Goal: Task Accomplishment & Management: Use online tool/utility

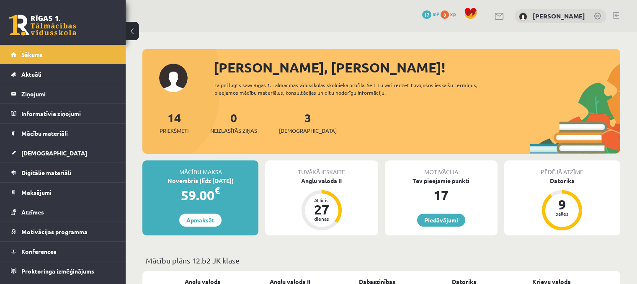
scroll to position [84, 0]
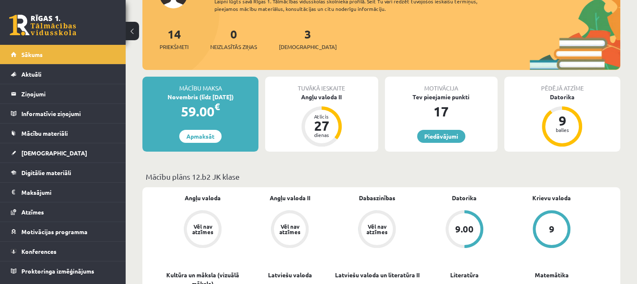
click at [299, 39] on div "3 Ieskaites" at bounding box center [308, 38] width 58 height 26
click at [301, 46] on span "[DEMOGRAPHIC_DATA]" at bounding box center [308, 47] width 58 height 8
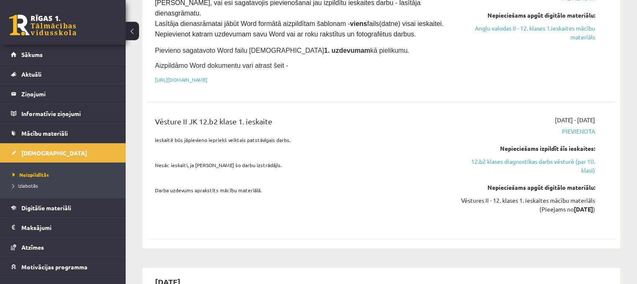
scroll to position [209, 0]
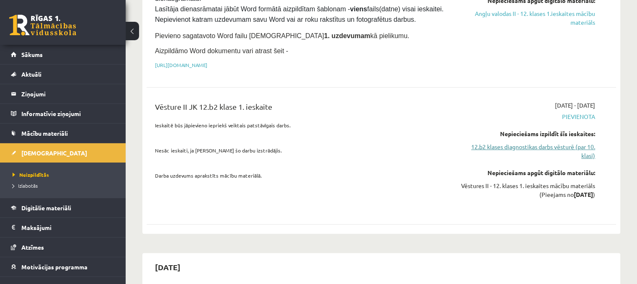
click at [501, 142] on link "12.b2 klases diagnostikas darbs vēsturē (par 10. klasi)" at bounding box center [526, 151] width 138 height 18
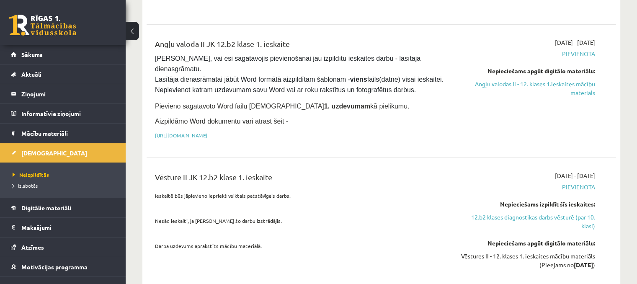
scroll to position [153, 0]
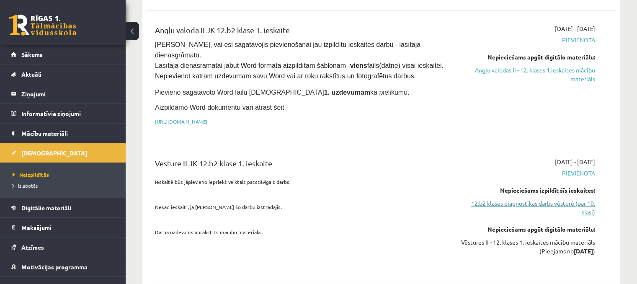
click at [513, 199] on link "12.b2 klases diagnostikas darbs vēsturē (par 10. klasi)" at bounding box center [526, 208] width 138 height 18
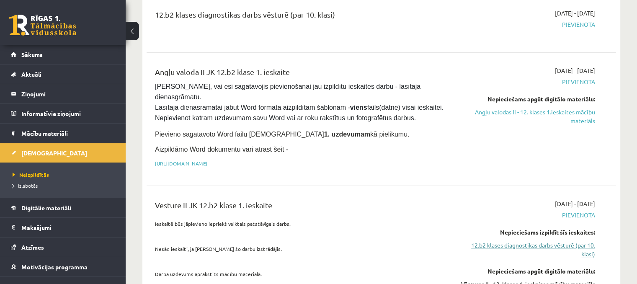
click at [509, 241] on link "12.b2 klases diagnostikas darbs vēsturē (par 10. klasi)" at bounding box center [526, 250] width 138 height 18
click at [207, 160] on link "[URL][DOMAIN_NAME]" at bounding box center [181, 163] width 52 height 7
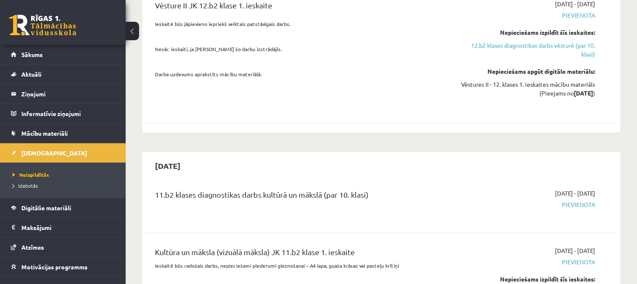
scroll to position [362, 0]
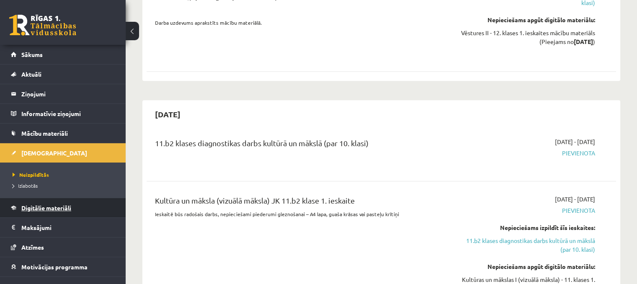
click at [50, 207] on span "Digitālie materiāli" at bounding box center [46, 208] width 50 height 8
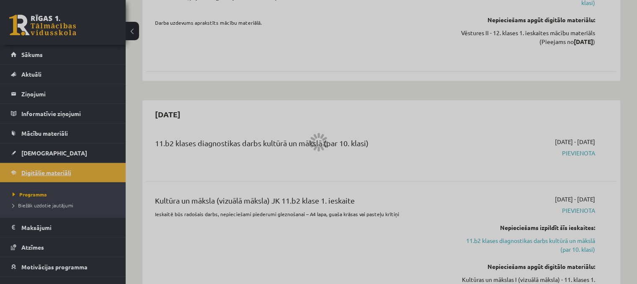
scroll to position [277, 0]
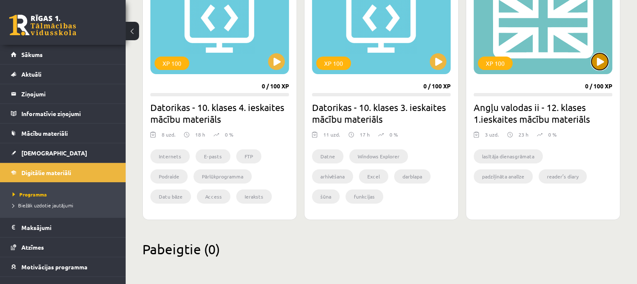
click at [598, 64] on button at bounding box center [599, 61] width 17 height 17
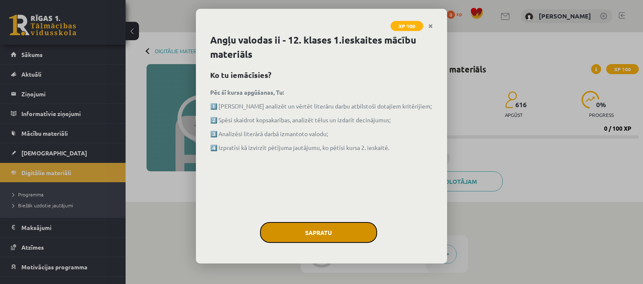
click at [335, 228] on button "Sapratu" at bounding box center [318, 232] width 117 height 21
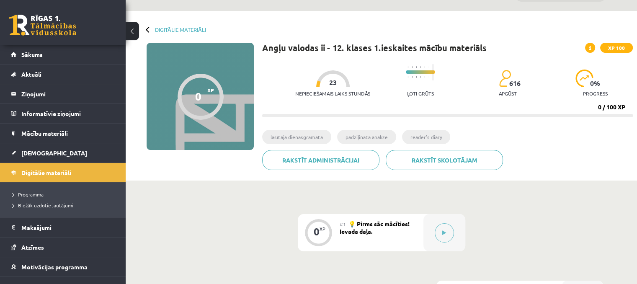
scroll to position [42, 0]
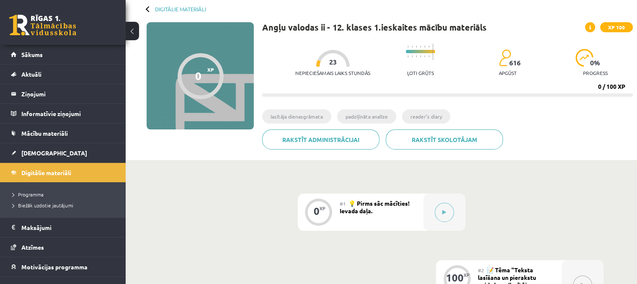
click at [198, 74] on div "0" at bounding box center [198, 76] width 6 height 13
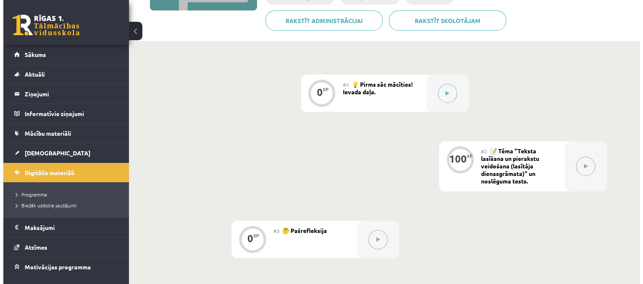
scroll to position [209, 0]
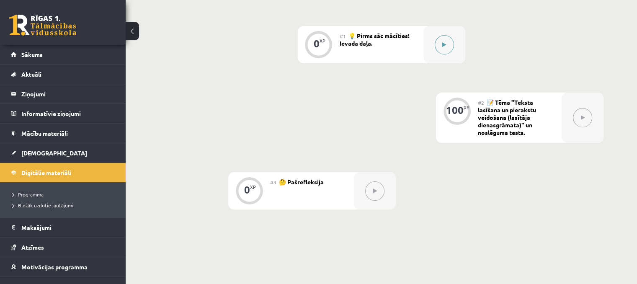
click at [443, 47] on icon at bounding box center [444, 44] width 4 height 5
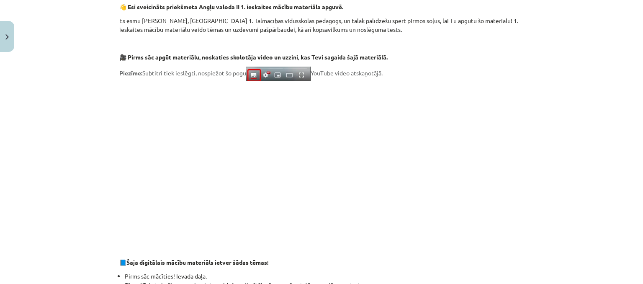
scroll to position [167, 0]
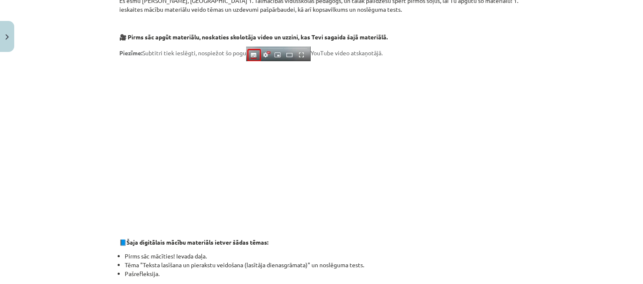
click at [472, 242] on p "📘 Šaja digitālais mācību materiāls ietver šādas tēmas:" at bounding box center [321, 242] width 405 height 9
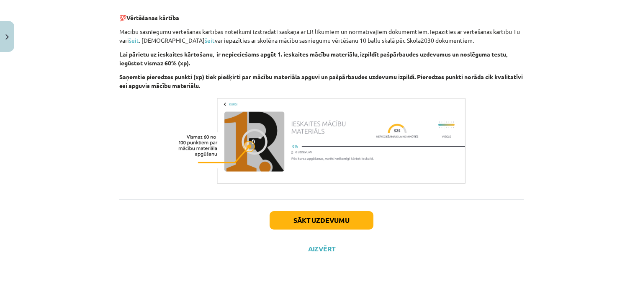
scroll to position [598, 0]
click at [338, 222] on button "Sākt uzdevumu" at bounding box center [322, 220] width 104 height 18
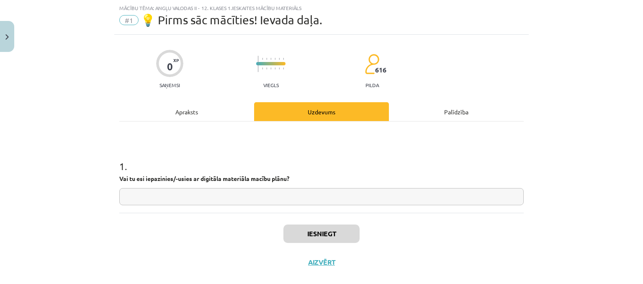
click at [214, 198] on input "text" at bounding box center [321, 196] width 405 height 17
type input "**"
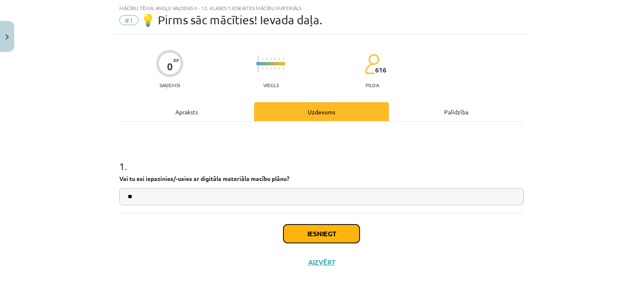
click at [295, 235] on button "Iesniegt" at bounding box center [321, 233] width 76 height 18
click at [305, 234] on button "Iesniegt" at bounding box center [321, 233] width 76 height 18
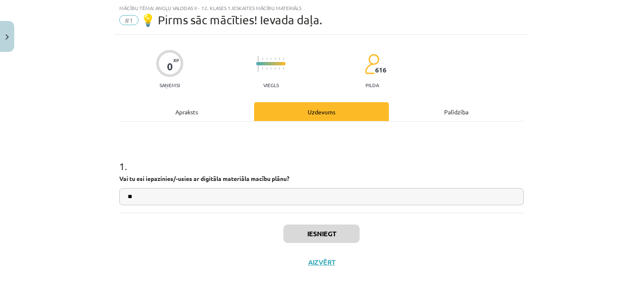
scroll to position [210, 0]
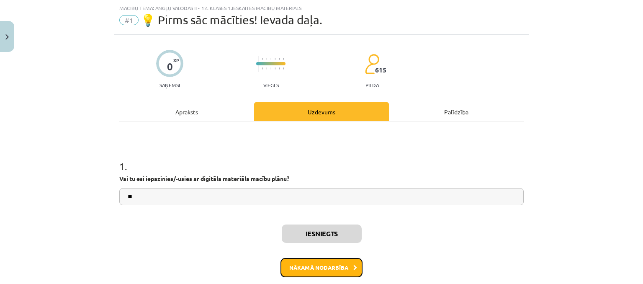
click at [305, 261] on button "Nākamā nodarbība" at bounding box center [322, 267] width 82 height 19
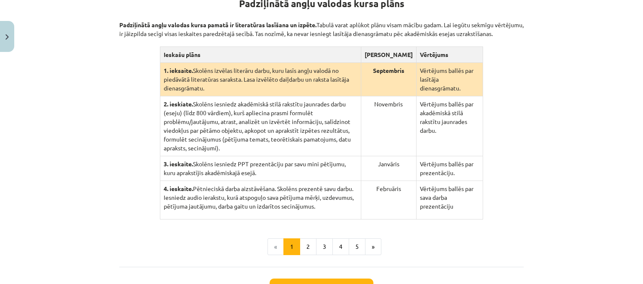
scroll to position [230, 0]
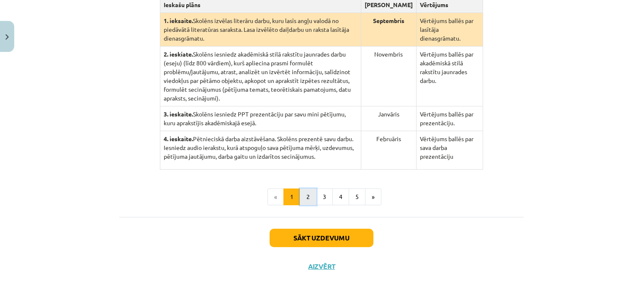
click at [301, 188] on button "2" at bounding box center [308, 196] width 17 height 17
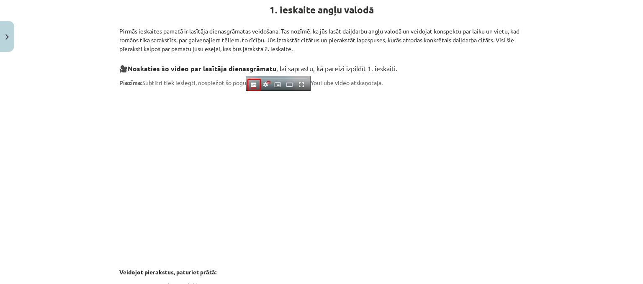
scroll to position [229, 0]
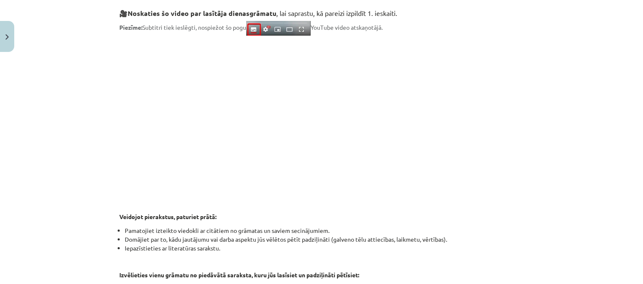
click at [531, 89] on div "Mācību tēma: Angļu valodas ii - 12. klases 1.ieskaites mācību materiāls #2 📝 Tē…" at bounding box center [321, 142] width 643 height 284
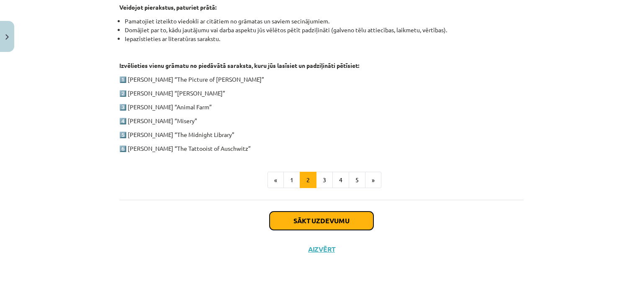
click at [285, 220] on button "Sākt uzdevumu" at bounding box center [322, 220] width 104 height 18
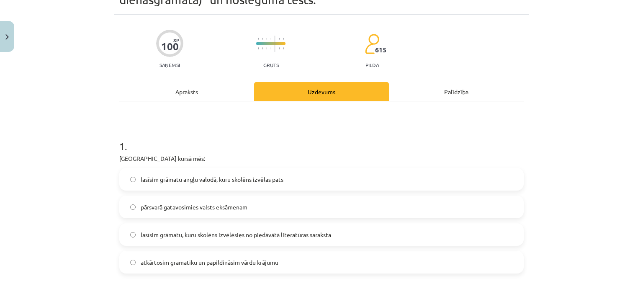
scroll to position [105, 0]
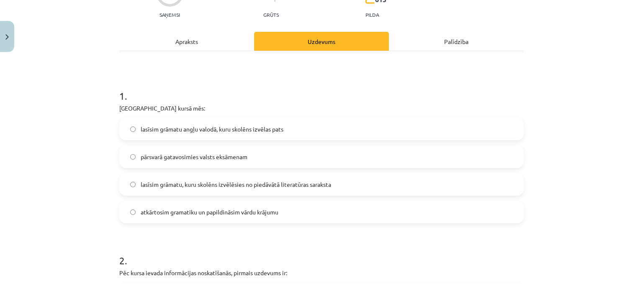
click at [245, 186] on span "lasīsim grāmatu, kuru skolēns izvēlēsies no piedāvātā literatūras saraksta" at bounding box center [236, 184] width 191 height 9
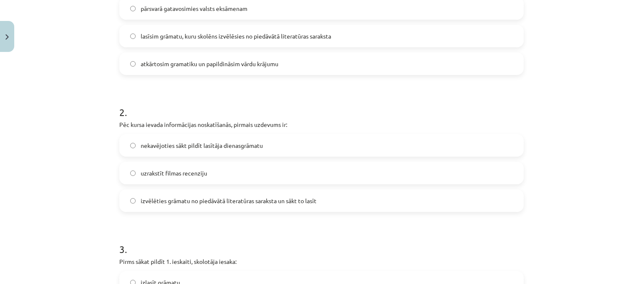
scroll to position [272, 0]
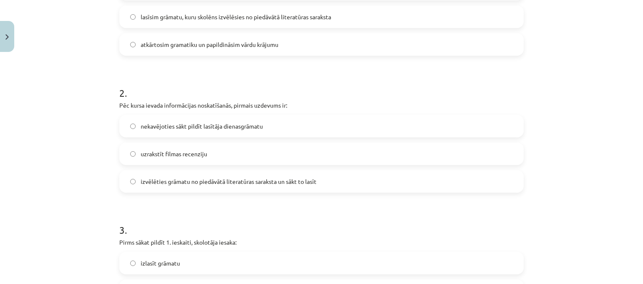
click at [212, 186] on label "izvēlēties grāmatu no piedāvātā literatūras saraksta un sākt to lasīt" at bounding box center [321, 181] width 403 height 21
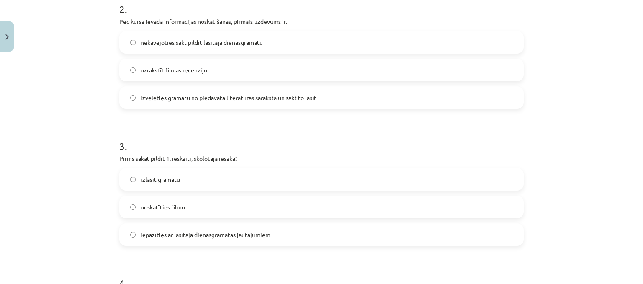
scroll to position [398, 0]
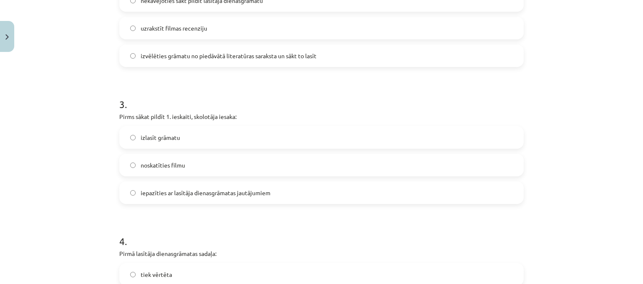
click at [221, 199] on label "iepazīties ar lasītāja dienasgrāmatas jautājumiem" at bounding box center [321, 192] width 403 height 21
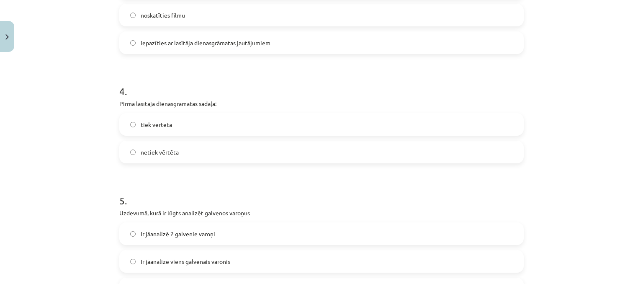
scroll to position [565, 0]
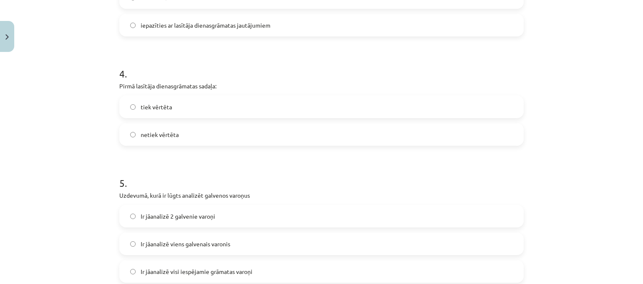
click at [206, 104] on label "tiek vērtēta" at bounding box center [321, 106] width 403 height 21
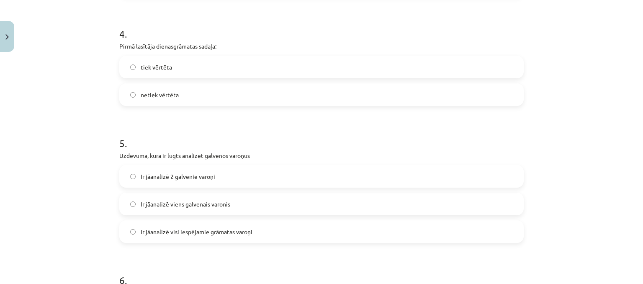
scroll to position [649, 0]
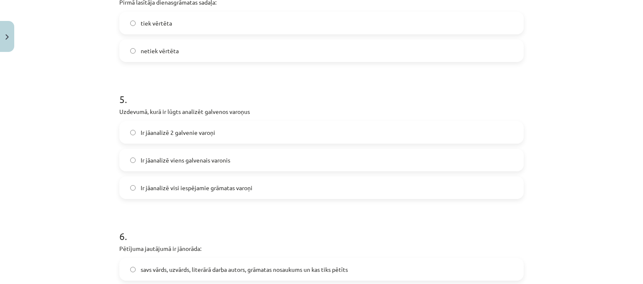
click at [200, 191] on span "Ir jāanalizē visi iespējamie grāmatas varoņi" at bounding box center [197, 187] width 112 height 9
click at [211, 135] on span "Ir jāanalizē 2 galvenie varoņi" at bounding box center [178, 132] width 75 height 9
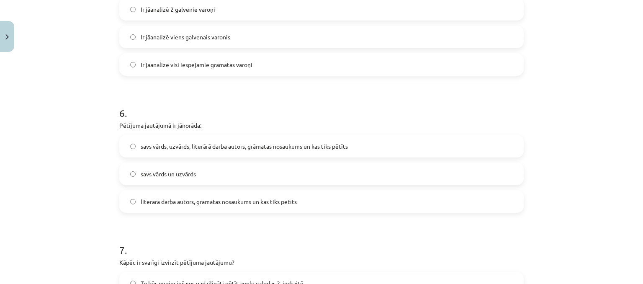
scroll to position [817, 0]
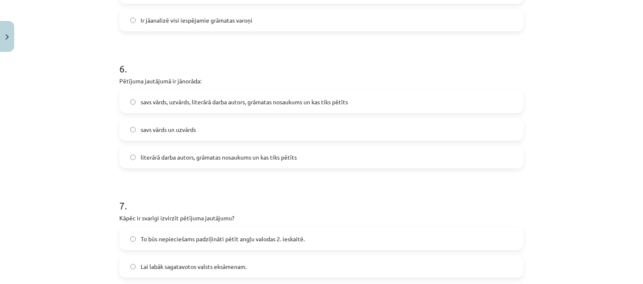
click at [194, 100] on span "savs vārds, uzvārds, literārā darba autors, grāmatas nosaukums un kas tiks pētī…" at bounding box center [244, 102] width 207 height 9
click at [178, 161] on label "literārā darba autors, grāmatas nosaukums un kas tiks pētīts" at bounding box center [321, 157] width 403 height 21
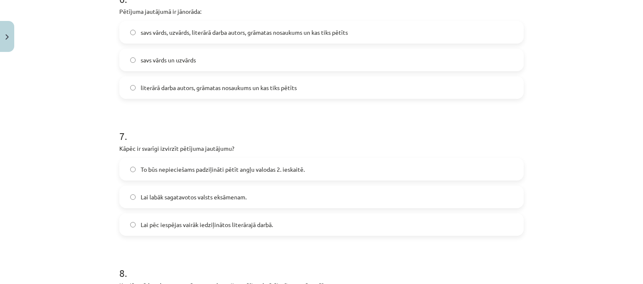
scroll to position [942, 0]
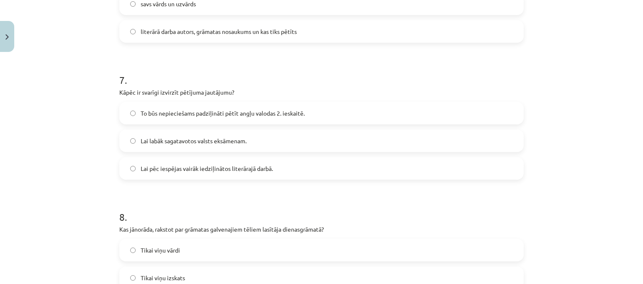
click at [218, 172] on label "Lai pēc iespējas vairāk iedziļinātos literārajā darbā." at bounding box center [321, 168] width 403 height 21
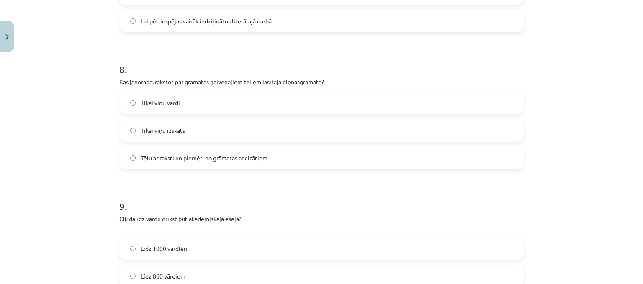
scroll to position [1110, 0]
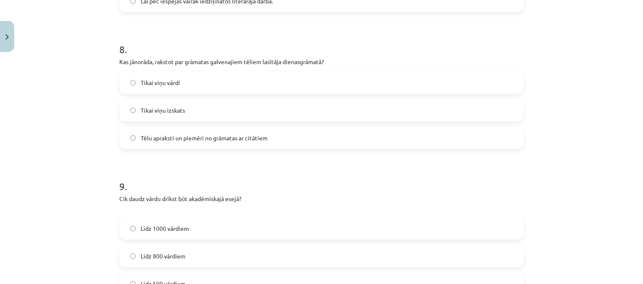
click at [214, 142] on span "Tēlu apraksti un piemēri no grāmatas ar citātiem" at bounding box center [204, 138] width 127 height 9
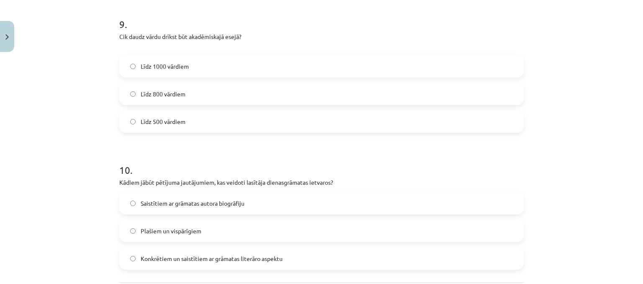
scroll to position [1277, 0]
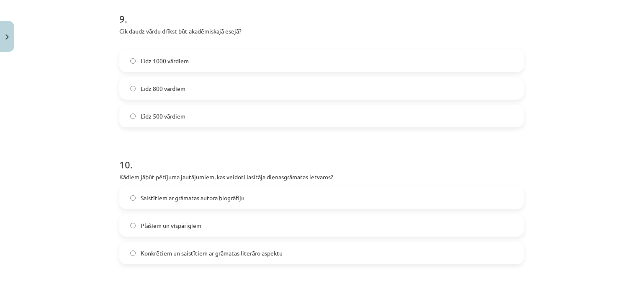
click at [186, 90] on label "Līdz 800 vārdiem" at bounding box center [321, 88] width 403 height 21
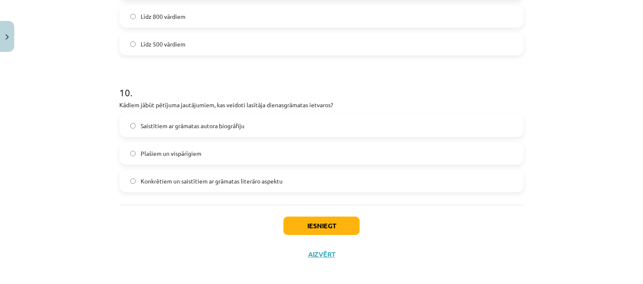
scroll to position [1355, 0]
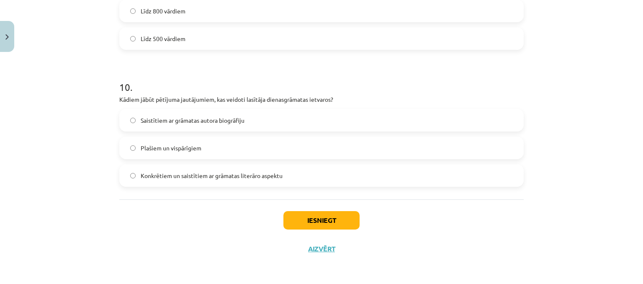
click at [242, 177] on span "Konkrētiem un saistītiem ar grāmatas literāro aspektu" at bounding box center [212, 175] width 142 height 9
click at [307, 222] on button "Iesniegt" at bounding box center [321, 220] width 76 height 18
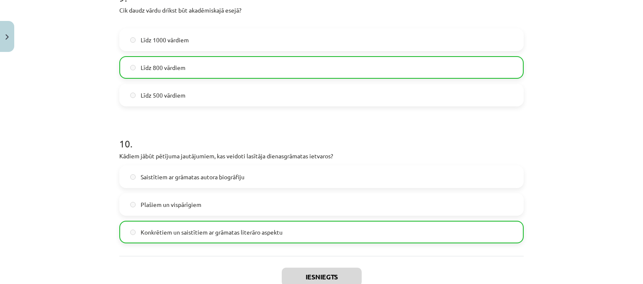
scroll to position [1381, 0]
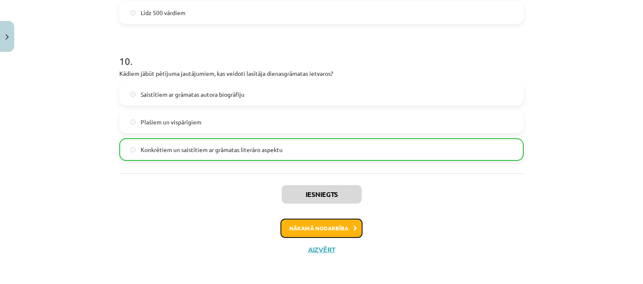
click at [305, 227] on button "Nākamā nodarbība" at bounding box center [322, 228] width 82 height 19
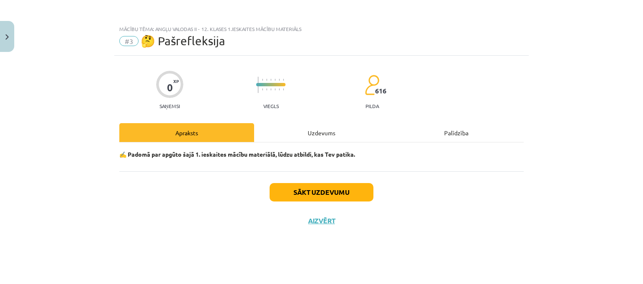
scroll to position [0, 0]
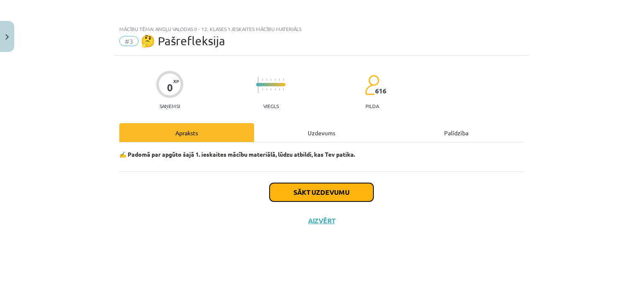
click at [306, 192] on button "Sākt uzdevumu" at bounding box center [322, 192] width 104 height 18
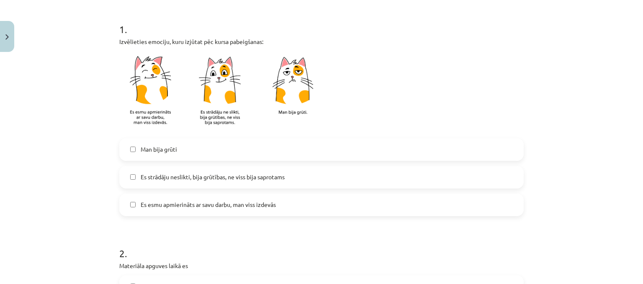
scroll to position [167, 0]
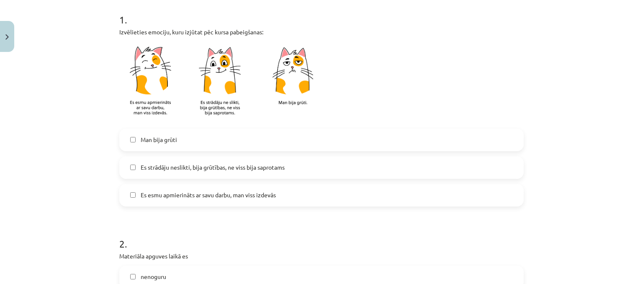
click at [207, 171] on span "Es strādāju neslikti, bija grūtības, ne viss bija saprotams" at bounding box center [213, 167] width 144 height 9
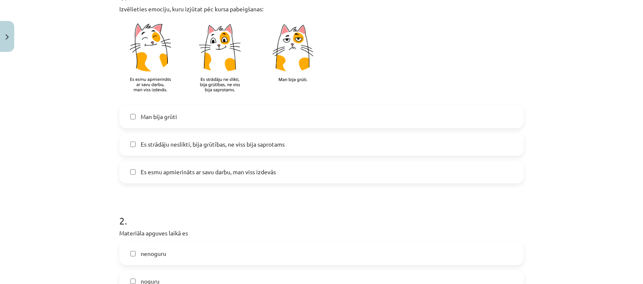
scroll to position [251, 0]
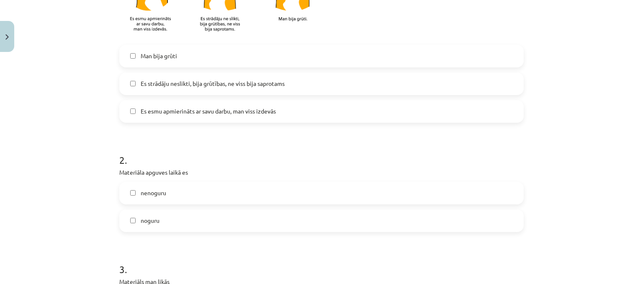
click at [186, 115] on span "Es esmu apmierināts ar savu darbu, man viss izdevās" at bounding box center [208, 111] width 135 height 9
click at [178, 108] on span "Es esmu apmierināts ar savu darbu, man viss izdevās" at bounding box center [208, 111] width 135 height 9
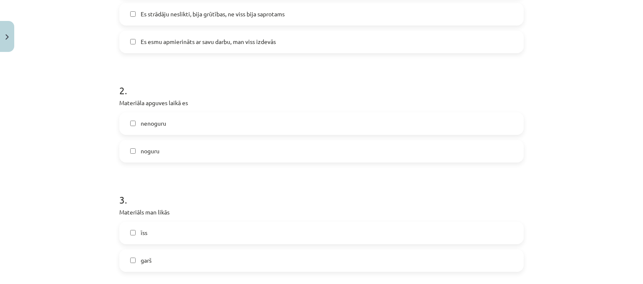
scroll to position [335, 0]
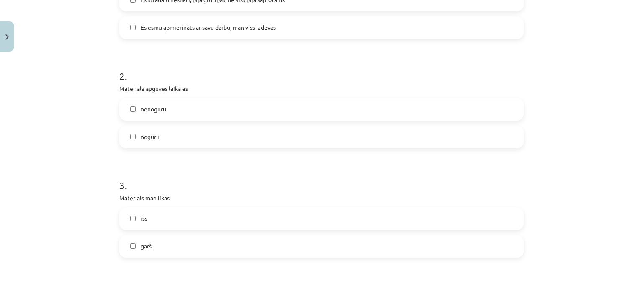
click at [167, 108] on label "nenoguru" at bounding box center [321, 109] width 403 height 21
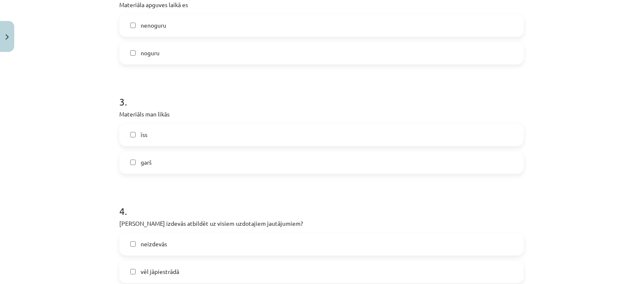
click at [151, 136] on label "īss" at bounding box center [321, 134] width 403 height 21
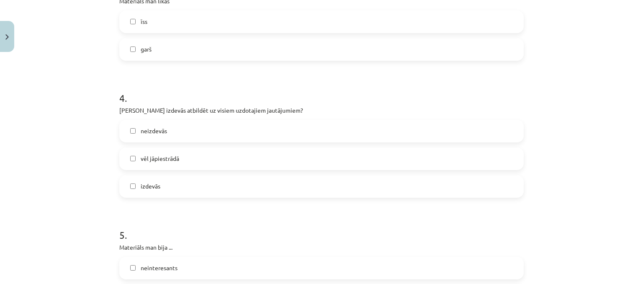
scroll to position [544, 0]
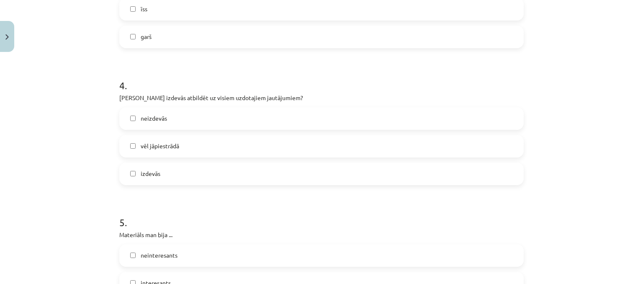
click at [154, 176] on span "izdevās" at bounding box center [151, 173] width 20 height 9
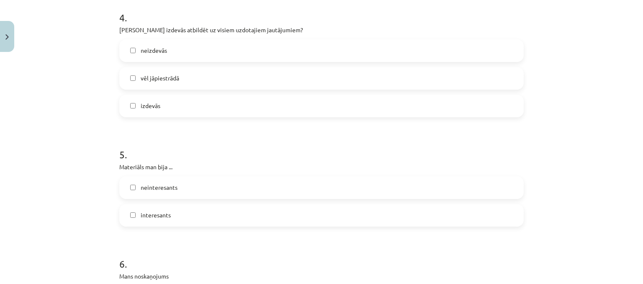
scroll to position [628, 0]
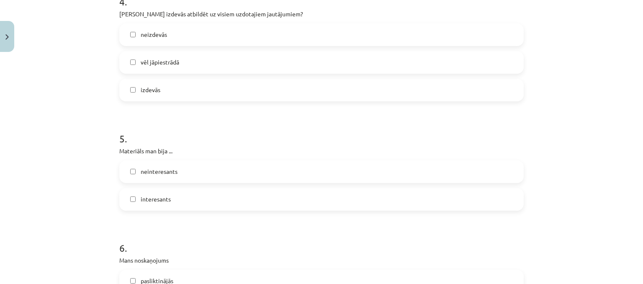
click at [163, 196] on span "interesants" at bounding box center [156, 199] width 30 height 9
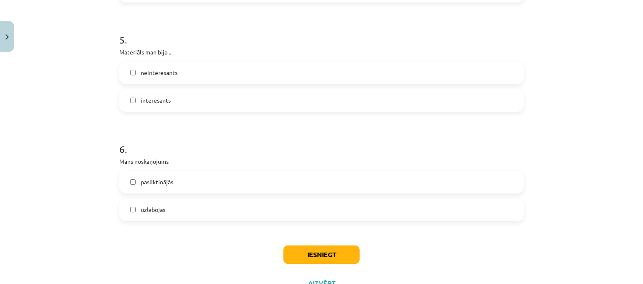
scroll to position [754, 0]
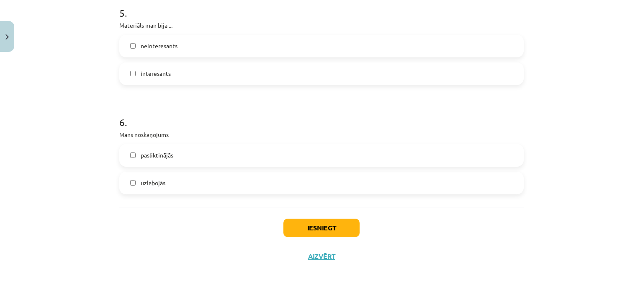
click at [170, 186] on label "uzlabojās" at bounding box center [321, 183] width 403 height 21
click at [322, 222] on button "Iesniegt" at bounding box center [321, 228] width 76 height 18
drag, startPoint x: 461, startPoint y: 241, endPoint x: 449, endPoint y: 238, distance: 11.7
click at [461, 241] on div "Iesniegt Aizvērt" at bounding box center [321, 236] width 405 height 59
click at [340, 223] on button "Iesniegt" at bounding box center [321, 228] width 76 height 18
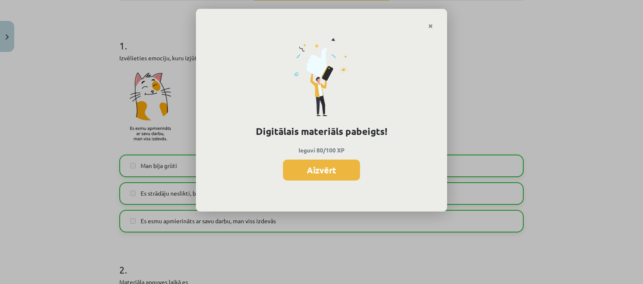
scroll to position [49, 0]
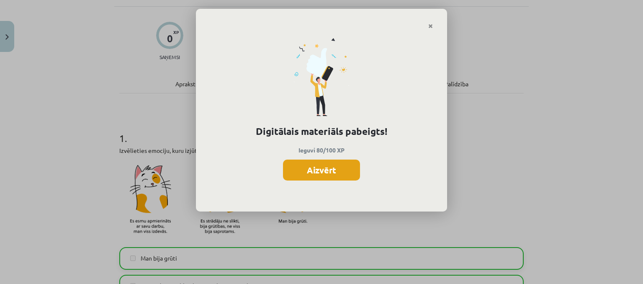
click at [332, 167] on button "Aizvērt" at bounding box center [321, 170] width 77 height 21
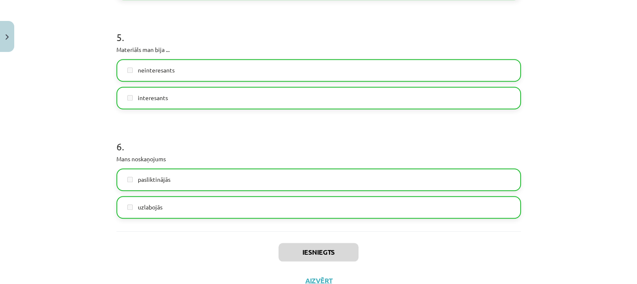
scroll to position [761, 0]
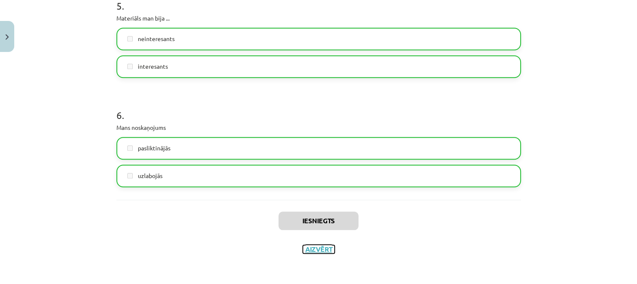
click at [318, 248] on button "Aizvērt" at bounding box center [319, 249] width 32 height 8
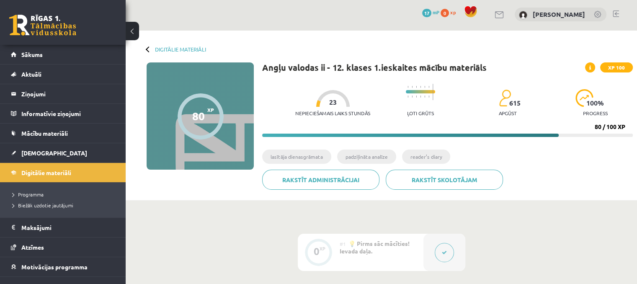
scroll to position [0, 0]
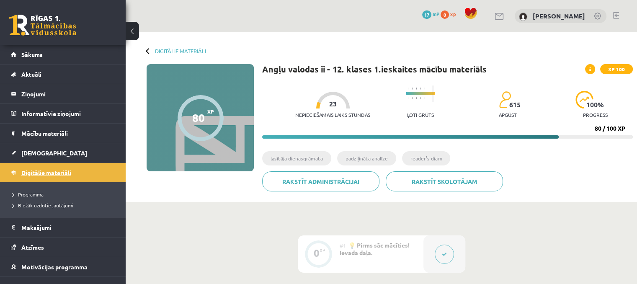
click at [30, 172] on span "Digitālie materiāli" at bounding box center [46, 173] width 50 height 8
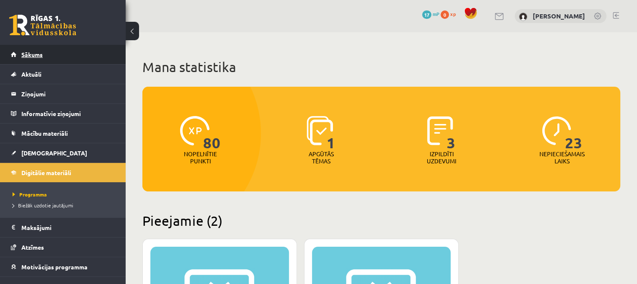
click at [42, 52] on span "Sākums" at bounding box center [31, 55] width 21 height 8
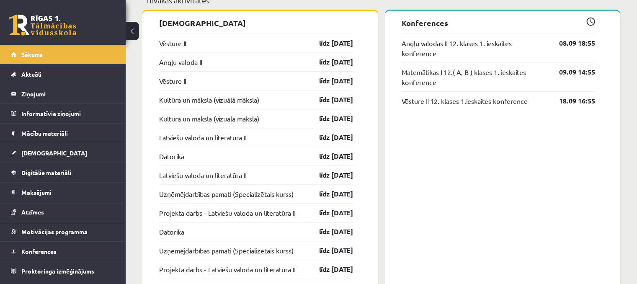
scroll to position [706, 0]
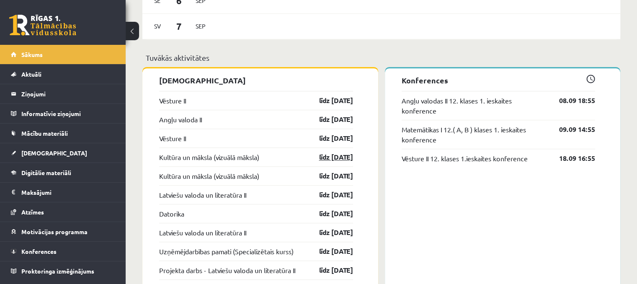
click at [330, 156] on link "līdz [DATE]" at bounding box center [328, 157] width 49 height 10
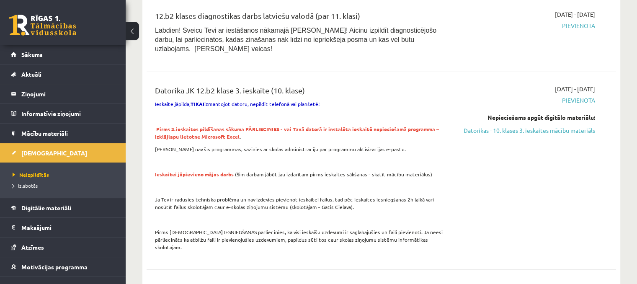
scroll to position [754, 0]
